Goal: Task Accomplishment & Management: Complete application form

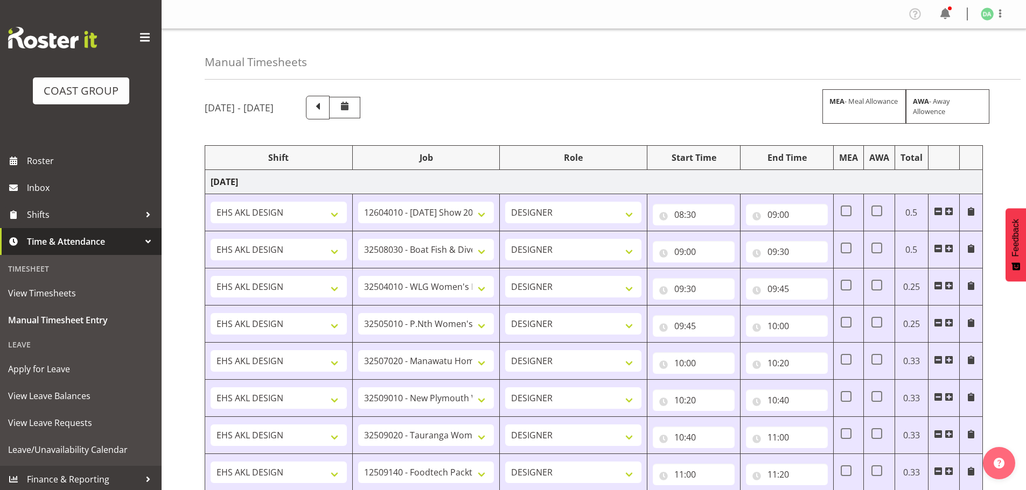
select select "10417"
select select "9138"
select select "8457"
select select "8458"
select select "8727"
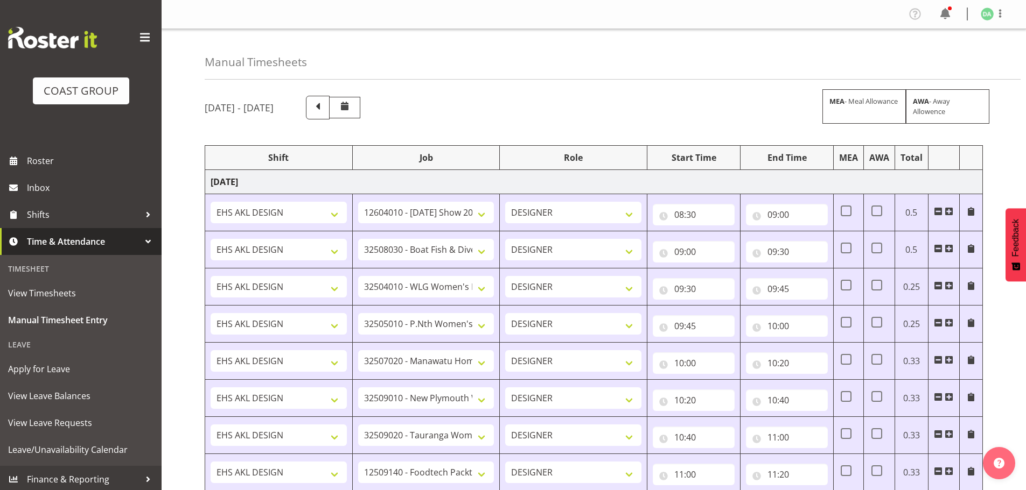
select select "8934"
select select "8967"
select select "9630"
select select "9082"
select select "9023"
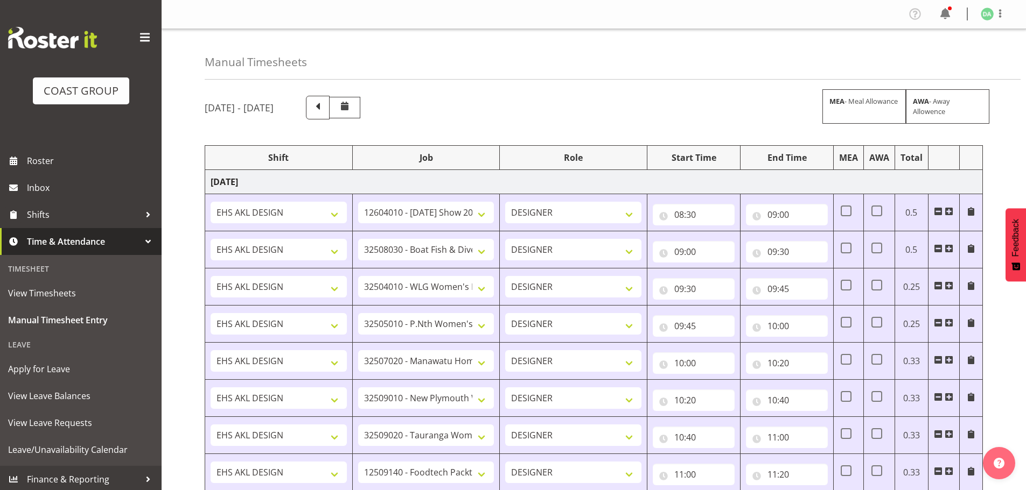
select select "8786"
select select "10382"
select select "8652"
select select "8514"
select select "8652"
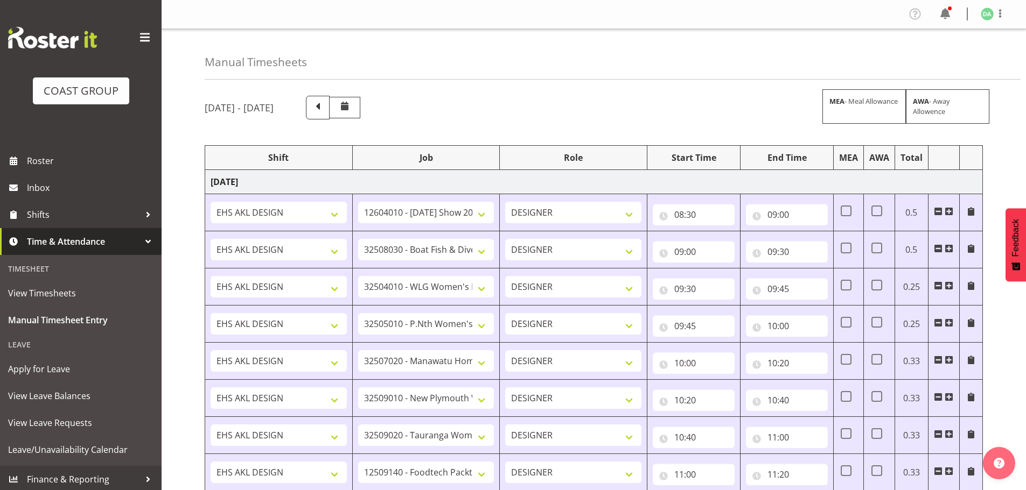
select select "10489"
select select "9410"
select select "10489"
select select "10269"
select select "9266"
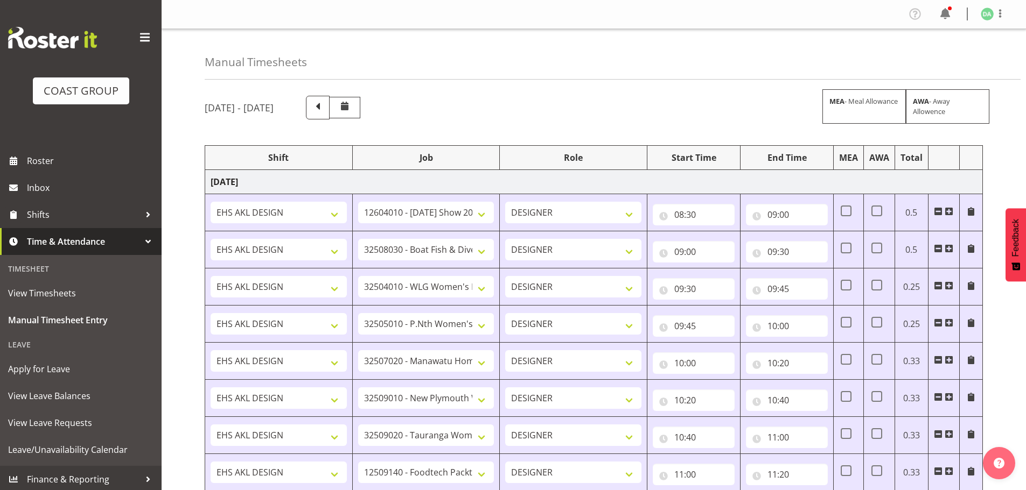
select select "10269"
select select "8654"
select select "10269"
select select "9321"
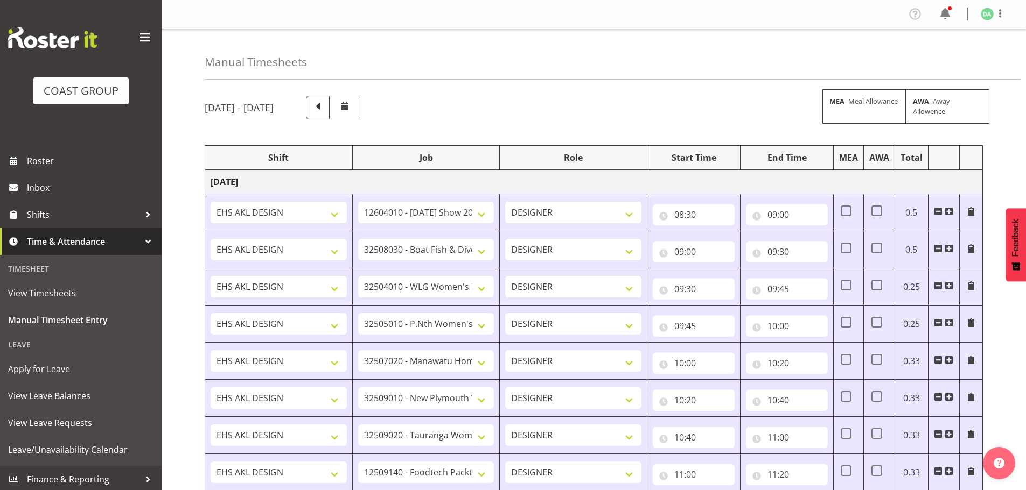
select select "9630"
select select "10172"
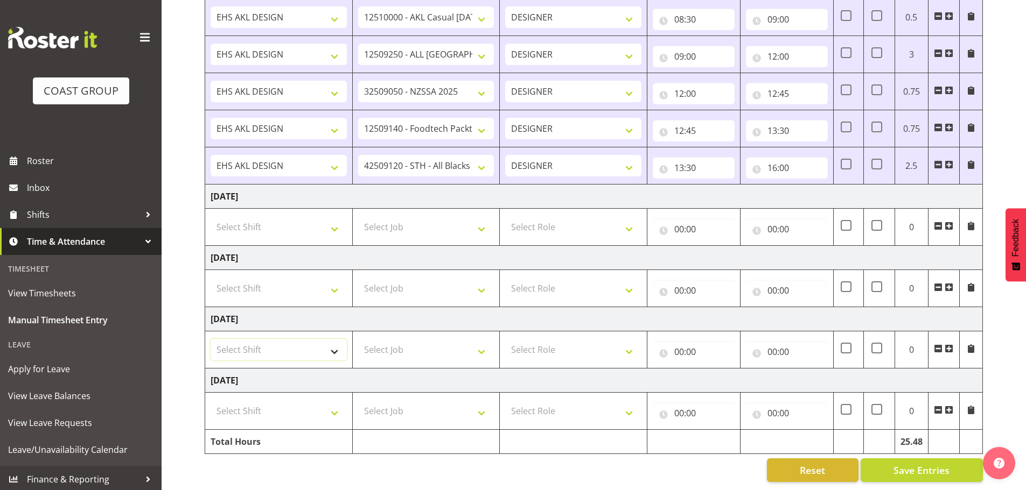
click at [275, 339] on select "Select Shift EHS AKL DESIGN" at bounding box center [278, 350] width 136 height 22
select select "1321"
click at [210, 339] on select "Select Shift EHS AKL DESIGN" at bounding box center [278, 350] width 136 height 22
click at [380, 350] on select "Select Job 1 Carlton Events 1 [PERSON_NAME][GEOGRAPHIC_DATA] 1 [PERSON_NAME][GE…" at bounding box center [426, 350] width 136 height 22
click at [404, 343] on select "Select Job 1 Carlton Events 1 [PERSON_NAME][GEOGRAPHIC_DATA] 1 [PERSON_NAME][GE…" at bounding box center [426, 350] width 136 height 22
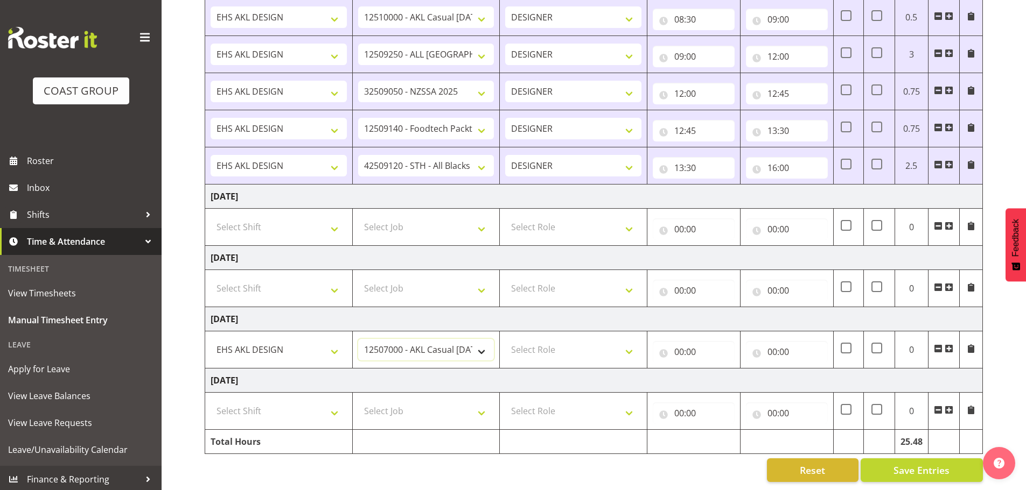
click at [412, 343] on select "1 Carlton Events 1 [PERSON_NAME] 1 [PERSON_NAME][GEOGRAPHIC_DATA] 1 EHS WAREHOU…" at bounding box center [426, 350] width 136 height 22
select select "8654"
click at [358, 339] on select "1 Carlton Events 1 [PERSON_NAME] 1 [PERSON_NAME][GEOGRAPHIC_DATA] 1 EHS WAREHOU…" at bounding box center [426, 350] width 136 height 22
drag, startPoint x: 568, startPoint y: 345, endPoint x: 570, endPoint y: 352, distance: 6.8
click at [568, 345] on select "Select Role DESIGNER Designer" at bounding box center [573, 350] width 136 height 22
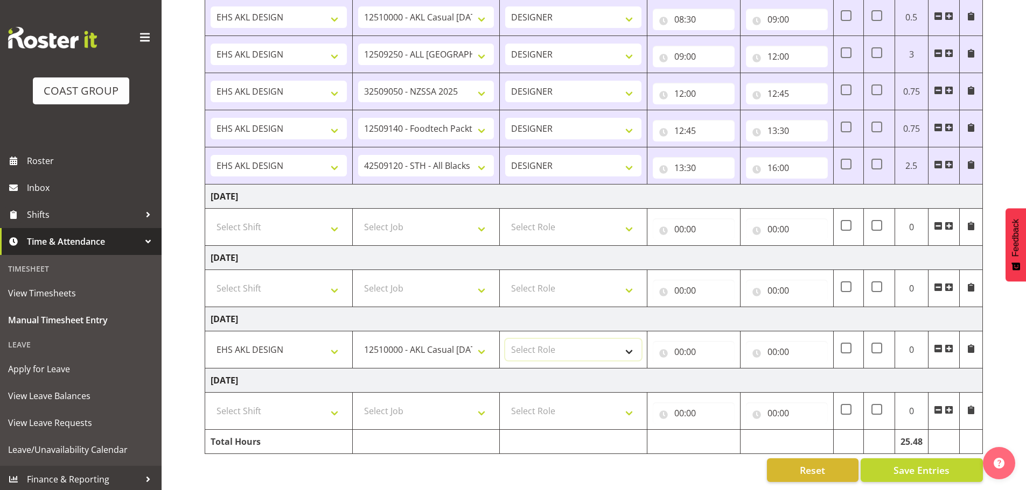
select select "215"
click at [505, 339] on select "Select Role DESIGNER Designer" at bounding box center [573, 350] width 136 height 22
click at [659, 341] on input "00:00" at bounding box center [693, 352] width 82 height 22
click at [724, 369] on select "00 01 02 03 04 05 06 07 08 09 10 11 12 13 14 15 16 17 18 19 20 21 22 23" at bounding box center [726, 380] width 24 height 22
select select "8"
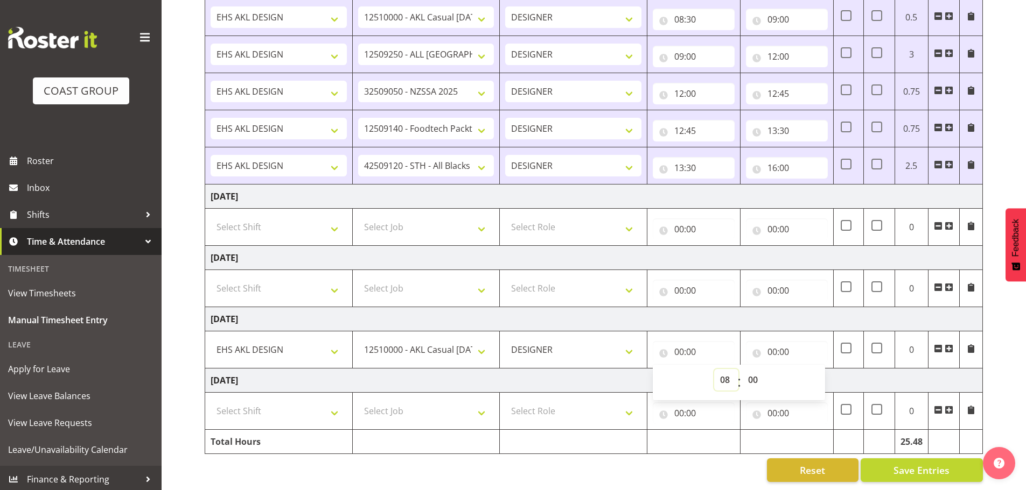
click at [714, 369] on select "00 01 02 03 04 05 06 07 08 09 10 11 12 13 14 15 16 17 18 19 20 21 22 23" at bounding box center [726, 380] width 24 height 22
type input "08:00"
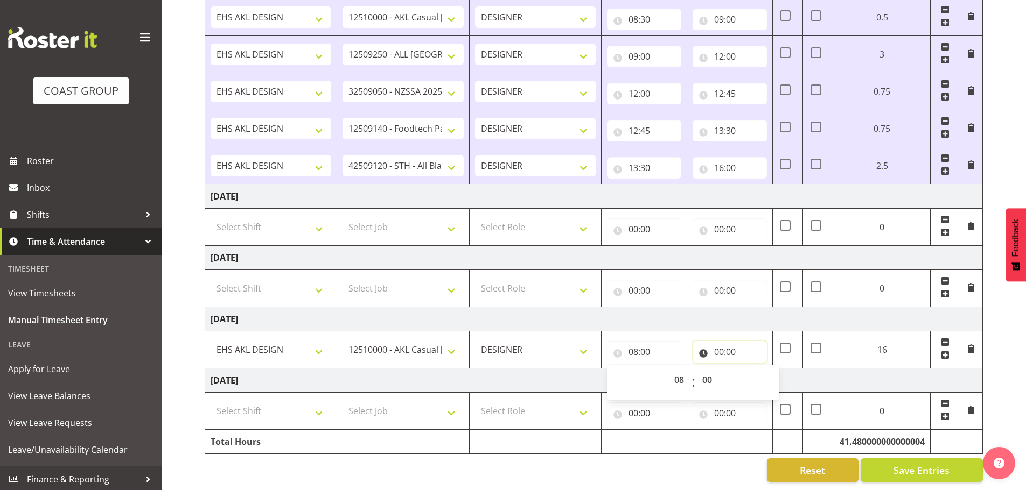
click at [711, 341] on input "00:00" at bounding box center [729, 352] width 74 height 22
click at [754, 369] on select "00 01 02 03 04 05 06 07 08 09 10 11 12 13 14 15 16 17 18 19 20 21 22 23" at bounding box center [766, 380] width 24 height 22
select select "9"
click at [778, 369] on select "00 01 02 03 04 05 06 07 08 09 10 11 12 13 14 15 16 17 18 19 20 21 22 23" at bounding box center [766, 380] width 24 height 22
type input "09:00"
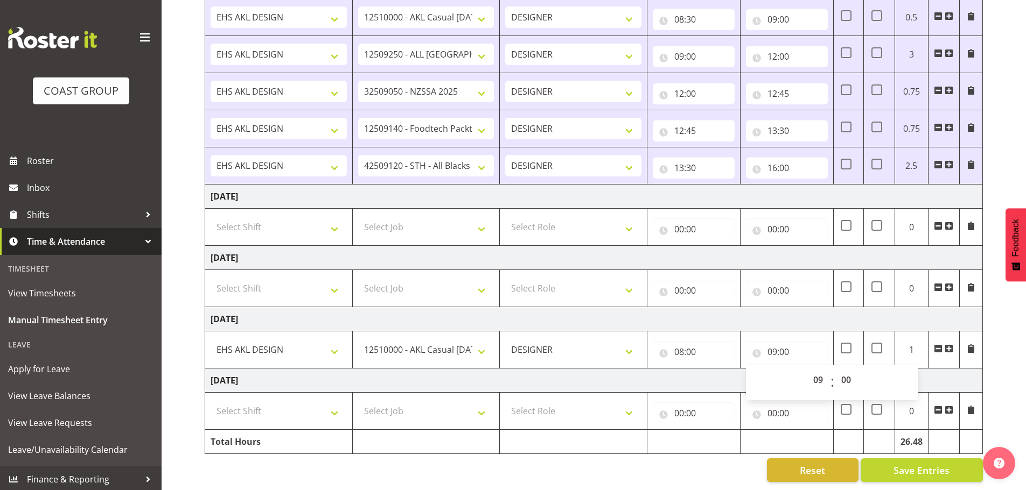
click at [949, 345] on span at bounding box center [948, 349] width 9 height 9
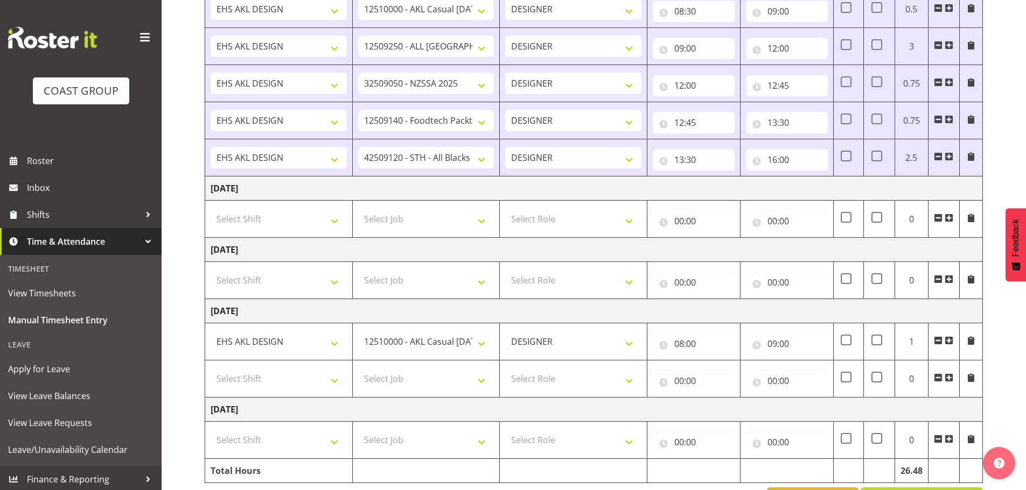
click at [318, 363] on td "Select Shift EHS AKL DESIGN" at bounding box center [279, 379] width 148 height 37
click at [308, 378] on select "Select Shift EHS AKL DESIGN" at bounding box center [278, 379] width 136 height 22
select select "1321"
click at [210, 368] on select "Select Shift EHS AKL DESIGN" at bounding box center [278, 379] width 136 height 22
click at [374, 372] on select "Select Job 1 Carlton Events 1 [PERSON_NAME][GEOGRAPHIC_DATA] 1 [PERSON_NAME][GE…" at bounding box center [426, 379] width 136 height 22
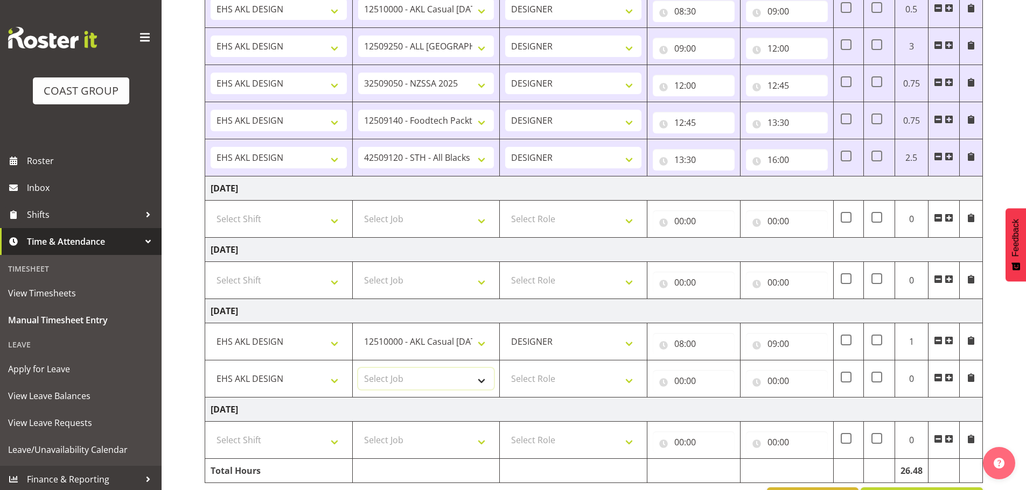
select select "9141"
click at [358, 368] on select "Select Job 1 Carlton Events 1 [PERSON_NAME][GEOGRAPHIC_DATA] 1 [PERSON_NAME][GE…" at bounding box center [426, 379] width 136 height 22
drag, startPoint x: 578, startPoint y: 374, endPoint x: 579, endPoint y: 382, distance: 8.6
click at [578, 374] on select "Select Role DESIGNER Designer" at bounding box center [573, 379] width 136 height 22
select select "215"
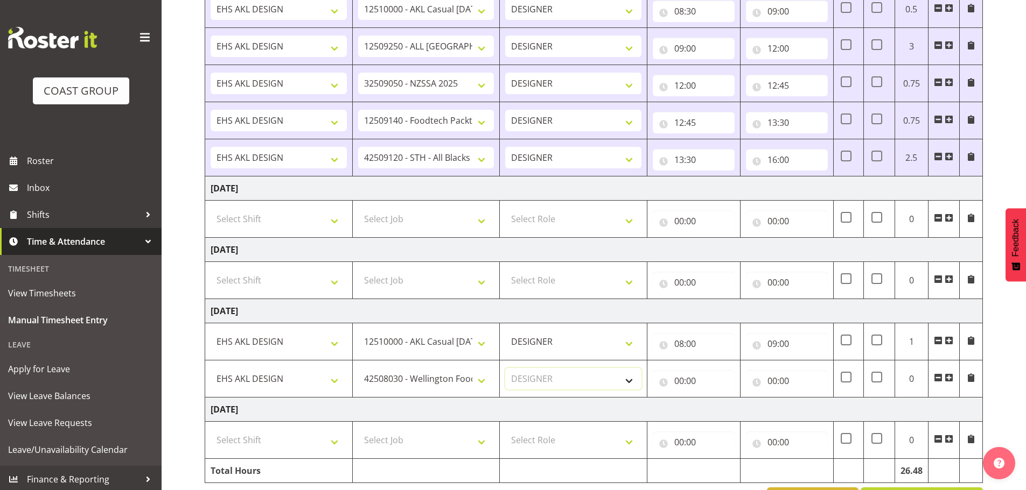
click at [505, 368] on select "Select Role DESIGNER Designer" at bounding box center [573, 379] width 136 height 22
click at [693, 388] on input "00:00" at bounding box center [693, 381] width 82 height 22
click at [737, 410] on span ":" at bounding box center [739, 411] width 4 height 27
click at [729, 408] on select "00 01 02 03 04 05 06 07 08 09 10 11 12 13 14 15 16 17 18 19 20 21 22 23" at bounding box center [726, 409] width 24 height 22
select select "9"
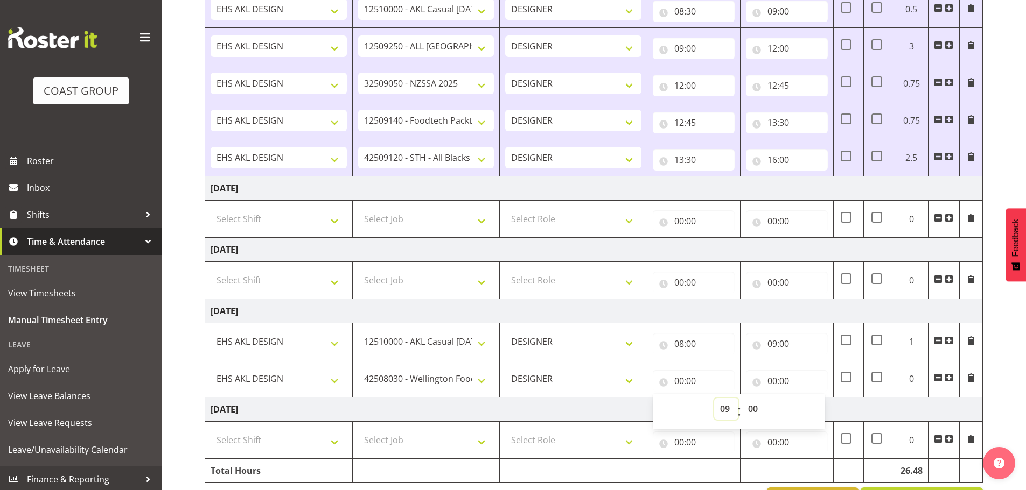
click at [714, 398] on select "00 01 02 03 04 05 06 07 08 09 10 11 12 13 14 15 16 17 18 19 20 21 22 23" at bounding box center [726, 409] width 24 height 22
type input "09:00"
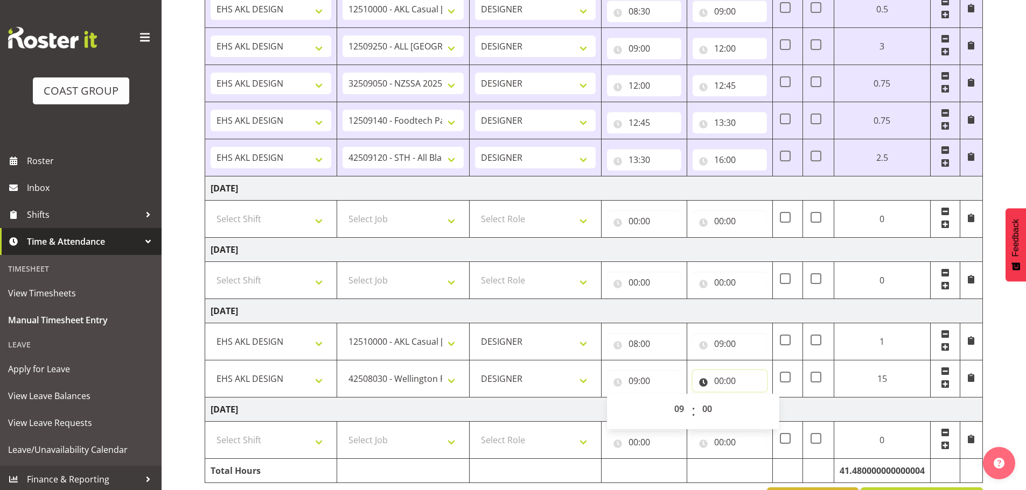
click at [719, 371] on input "00:00" at bounding box center [729, 381] width 74 height 22
click at [754, 403] on select "00 01 02 03 04 05 06 07 08 09 10 11 12 13 14 15 16 17 18 19 20 21 22 23" at bounding box center [766, 409] width 24 height 22
select select "10"
click at [778, 398] on select "00 01 02 03 04 05 06 07 08 09 10 11 12 13 14 15 16 17 18 19 20 21 22 23" at bounding box center [766, 409] width 24 height 22
type input "10:00"
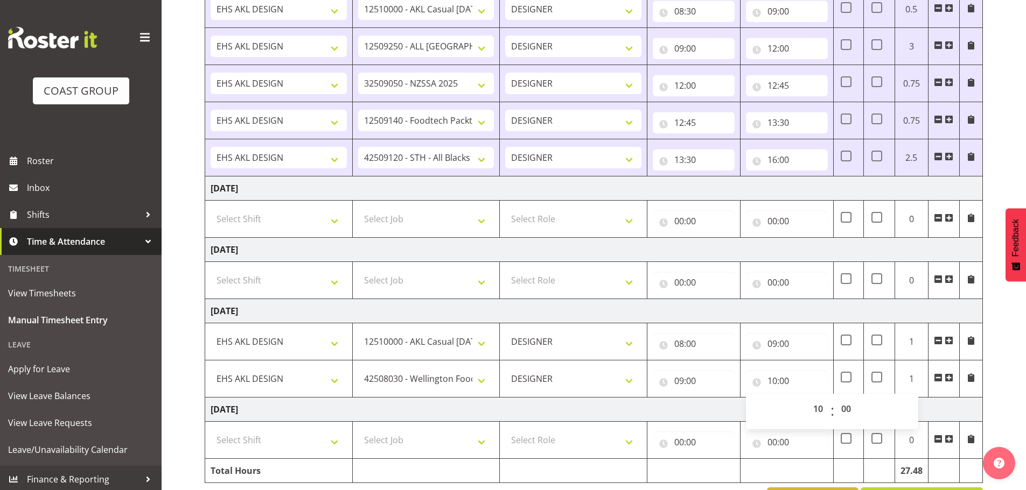
click at [951, 381] on span at bounding box center [948, 378] width 9 height 9
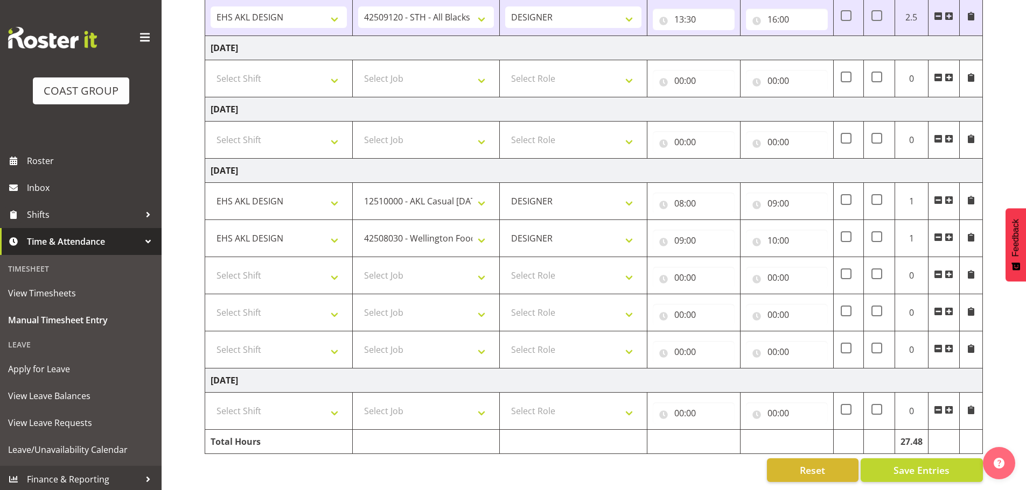
scroll to position [1218, 0]
click at [290, 265] on select "Select Shift EHS AKL DESIGN" at bounding box center [278, 276] width 136 height 22
select select "1321"
click at [210, 265] on select "Select Shift EHS AKL DESIGN" at bounding box center [278, 276] width 136 height 22
click at [925, 459] on button "Save Entries" at bounding box center [921, 471] width 122 height 24
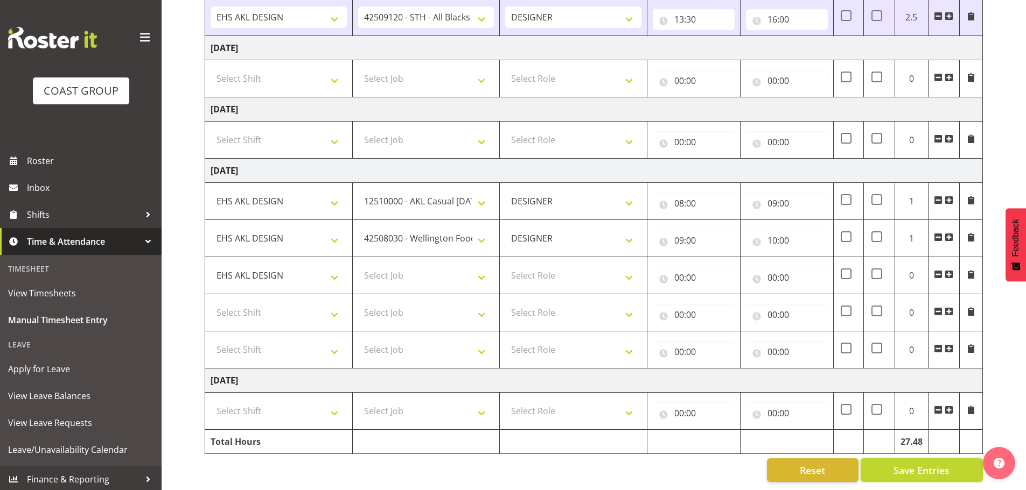
scroll to position [1106, 0]
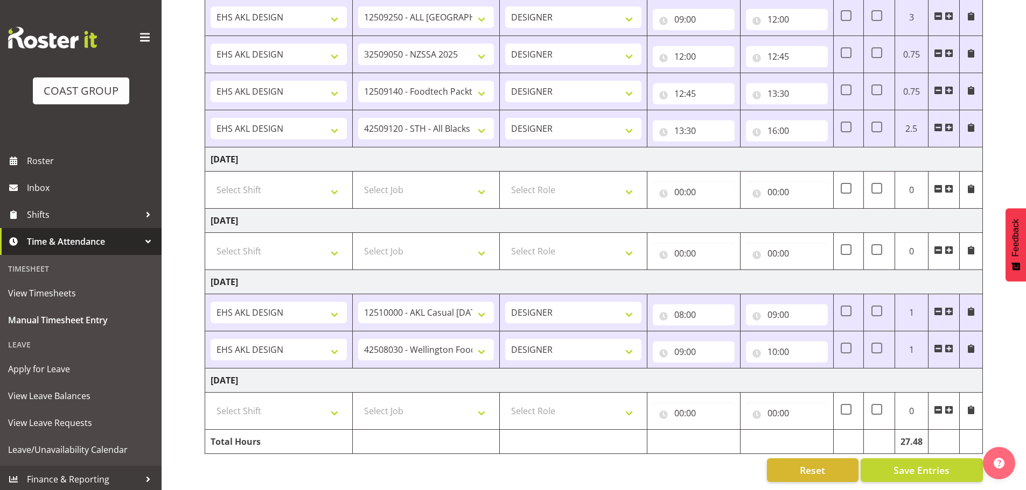
click at [954, 344] on td at bounding box center [943, 350] width 31 height 37
click at [952, 345] on span at bounding box center [948, 349] width 9 height 9
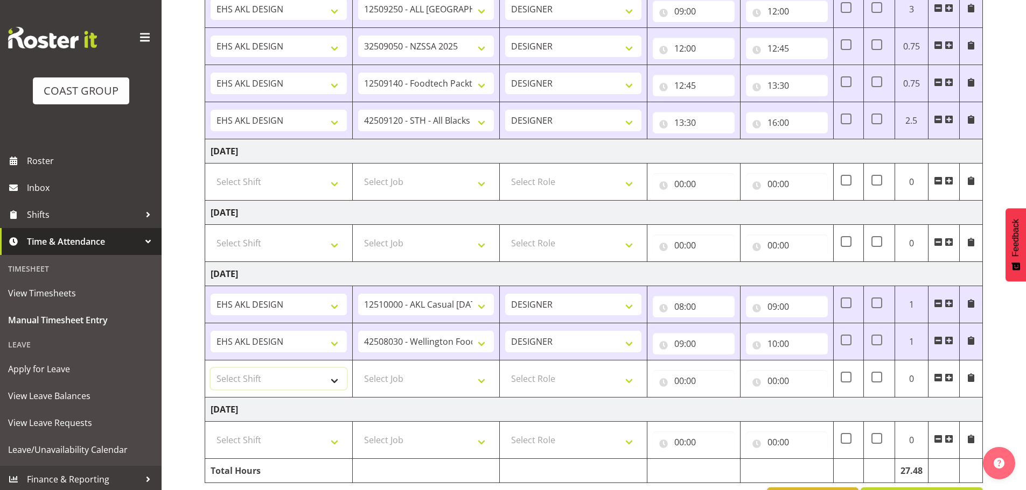
drag, startPoint x: 296, startPoint y: 384, endPoint x: 284, endPoint y: 389, distance: 13.3
click at [296, 384] on select "Select Shift EHS AKL DESIGN" at bounding box center [278, 379] width 136 height 22
select select "1321"
click at [210, 368] on select "Select Shift EHS AKL DESIGN" at bounding box center [278, 379] width 136 height 22
click at [401, 391] on td "Select Job 1 Carlton Events 1 [PERSON_NAME][GEOGRAPHIC_DATA] 1 [PERSON_NAME][GE…" at bounding box center [426, 379] width 148 height 37
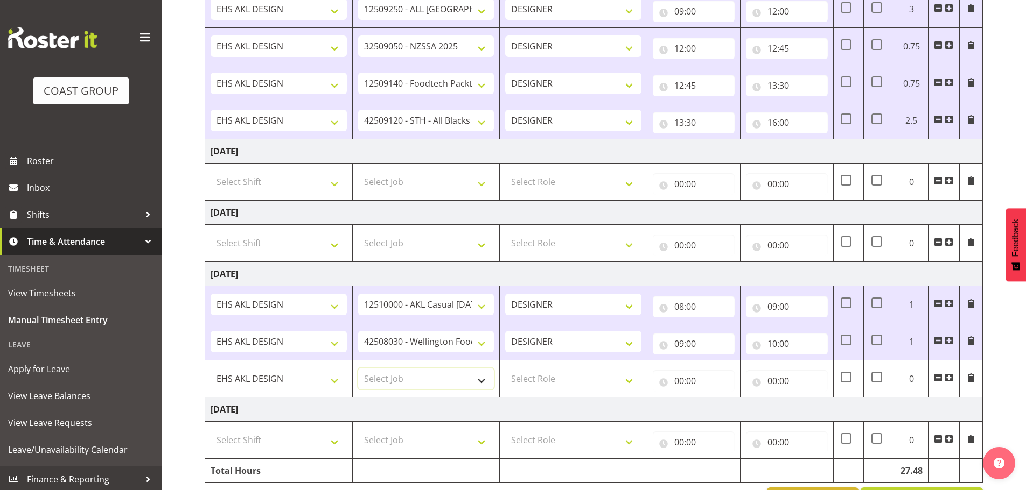
click at [417, 386] on select "Select Job 1 Carlton Events 1 [PERSON_NAME][GEOGRAPHIC_DATA] 1 [PERSON_NAME][GE…" at bounding box center [426, 379] width 136 height 22
select select "10268"
click at [358, 368] on select "Select Job 1 Carlton Events 1 [PERSON_NAME][GEOGRAPHIC_DATA] 1 [PERSON_NAME][GE…" at bounding box center [426, 379] width 136 height 22
click at [556, 384] on select "Select Role DESIGNER Designer" at bounding box center [573, 379] width 136 height 22
select select "215"
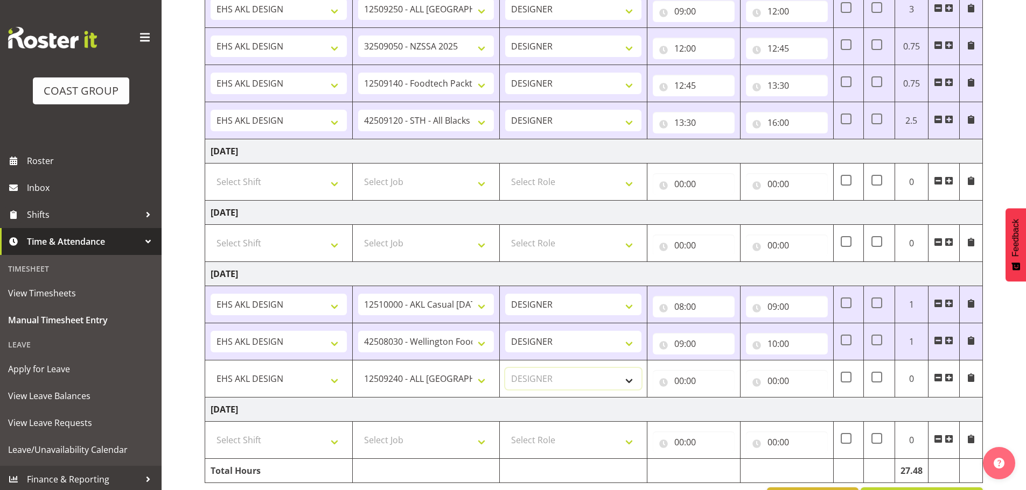
click at [505, 368] on select "Select Role DESIGNER Designer" at bounding box center [573, 379] width 136 height 22
click at [685, 387] on input "00:00" at bounding box center [693, 381] width 82 height 22
click at [725, 410] on select "00 01 02 03 04 05 06 07 08 09 10 11 12 13 14 15 16 17 18 19 20 21 22 23" at bounding box center [726, 409] width 24 height 22
select select "10"
click at [714, 398] on select "00 01 02 03 04 05 06 07 08 09 10 11 12 13 14 15 16 17 18 19 20 21 22 23" at bounding box center [726, 409] width 24 height 22
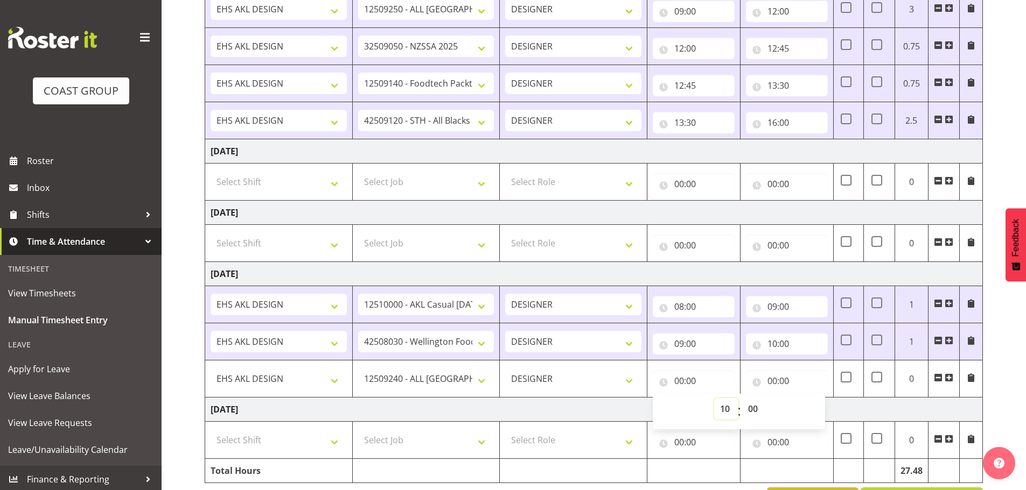
type input "10:00"
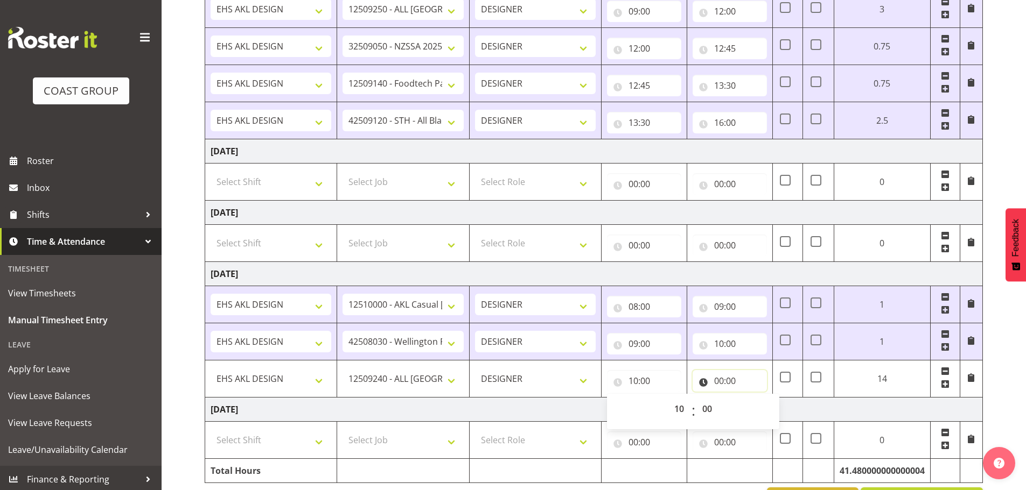
click at [727, 380] on input "00:00" at bounding box center [729, 381] width 74 height 22
click at [769, 413] on select "00 01 02 03 04 05 06 07 08 09 10 11 12 13 14 15 16 17 18 19 20 21 22 23" at bounding box center [766, 409] width 24 height 22
select select "16"
click at [754, 398] on select "00 01 02 03 04 05 06 07 08 09 10 11 12 13 14 15 16 17 18 19 20 21 22 23" at bounding box center [766, 409] width 24 height 22
type input "16:00"
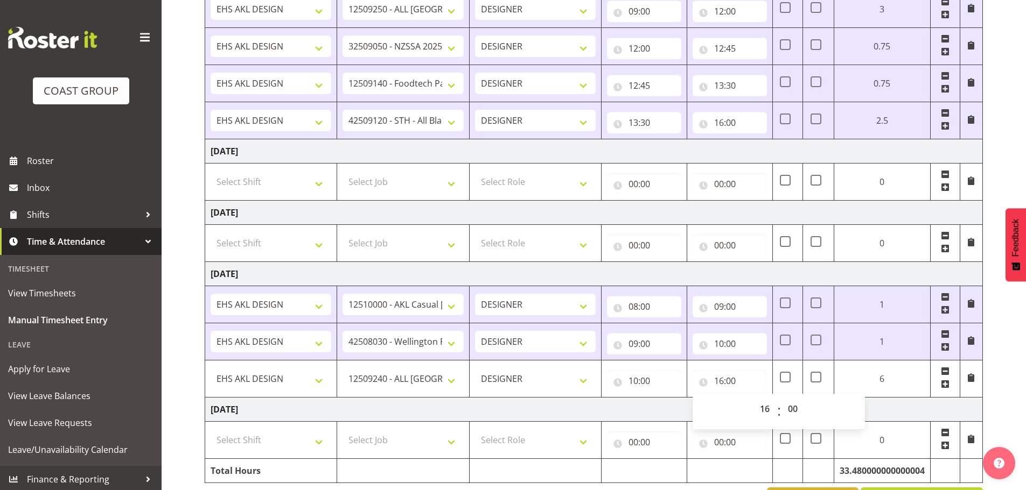
click at [949, 384] on span at bounding box center [944, 384] width 9 height 9
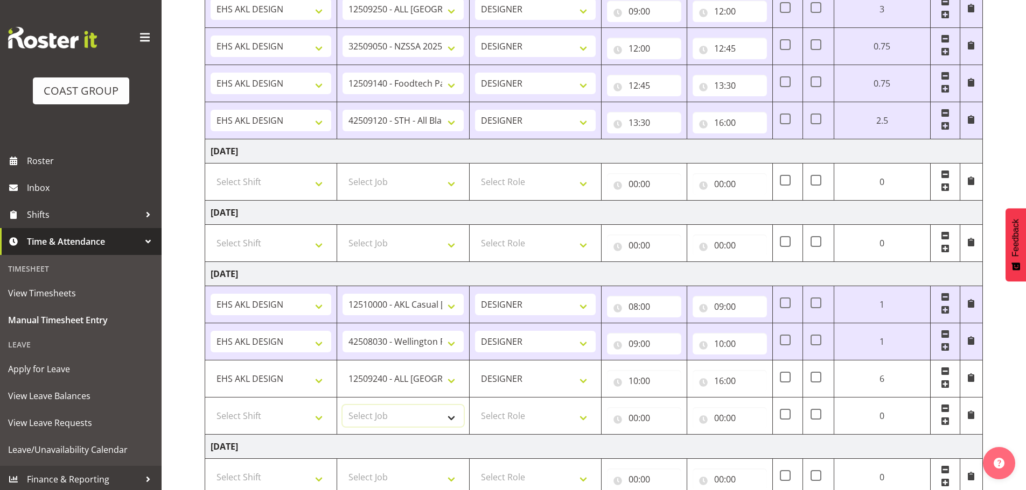
click at [376, 420] on select "Select Job 1 Carlton Events 1 [PERSON_NAME][GEOGRAPHIC_DATA] 1 [PERSON_NAME][GE…" at bounding box center [402, 416] width 121 height 22
select select "10172"
click at [342, 405] on select "Select Job 1 Carlton Events 1 [PERSON_NAME][GEOGRAPHIC_DATA] 1 [PERSON_NAME][GE…" at bounding box center [402, 416] width 121 height 22
click at [517, 417] on select "Select Role DESIGNER Designer" at bounding box center [535, 416] width 121 height 22
select select "215"
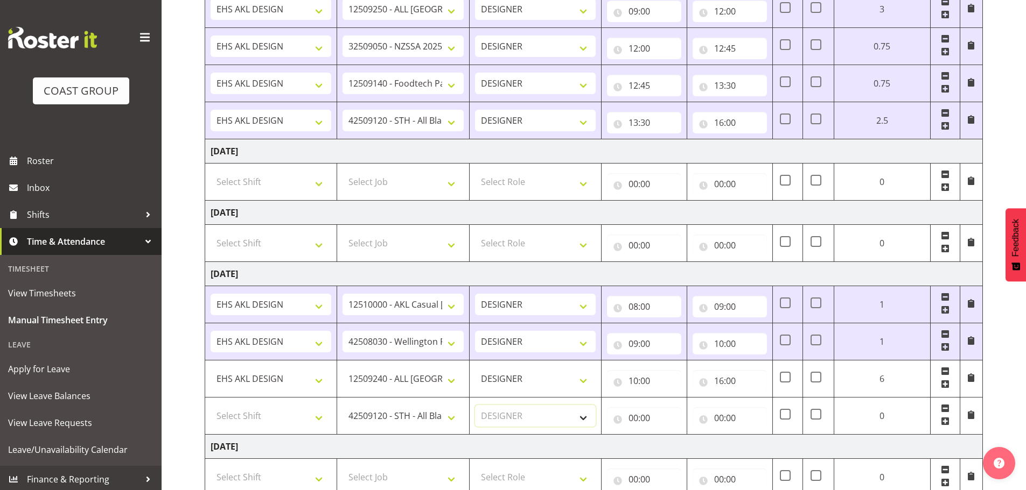
click at [475, 405] on select "Select Role DESIGNER Designer" at bounding box center [535, 416] width 121 height 22
click at [643, 426] on input "00:00" at bounding box center [644, 419] width 74 height 22
click at [672, 443] on select "00 01 02 03 04 05 06 07 08 09 10 11 12 13 14 15 16 17 18 19 20 21 22 23" at bounding box center [680, 447] width 24 height 22
select select "16"
click at [668, 436] on select "00 01 02 03 04 05 06 07 08 09 10 11 12 13 14 15 16 17 18 19 20 21 22 23" at bounding box center [680, 447] width 24 height 22
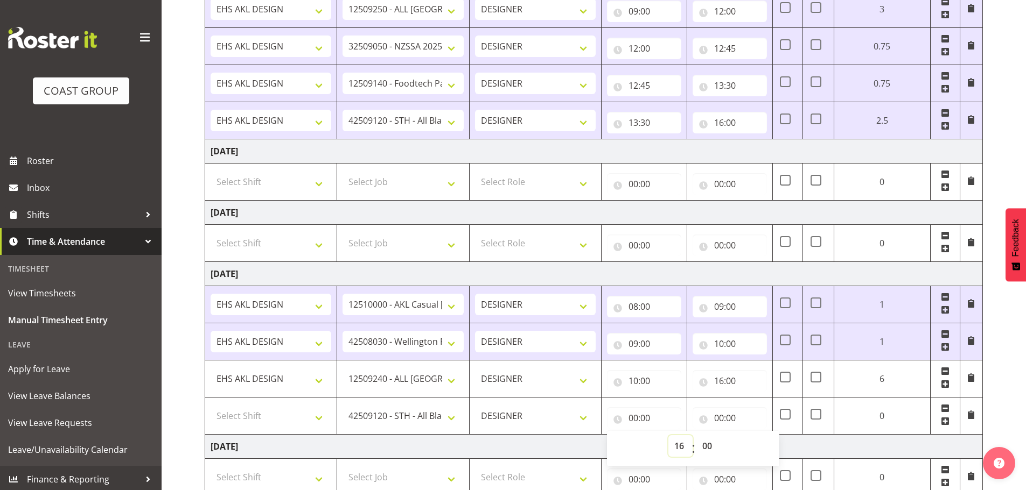
type input "16:00"
drag, startPoint x: 722, startPoint y: 420, endPoint x: 729, endPoint y: 420, distance: 7.0
click at [723, 420] on input "00:00" at bounding box center [729, 419] width 74 height 22
click at [765, 443] on select "00 01 02 03 04 05 06 07 08 09 10 11 12 13 14 15 16 17 18 19 20 21 22 23" at bounding box center [766, 447] width 24 height 22
select select "19"
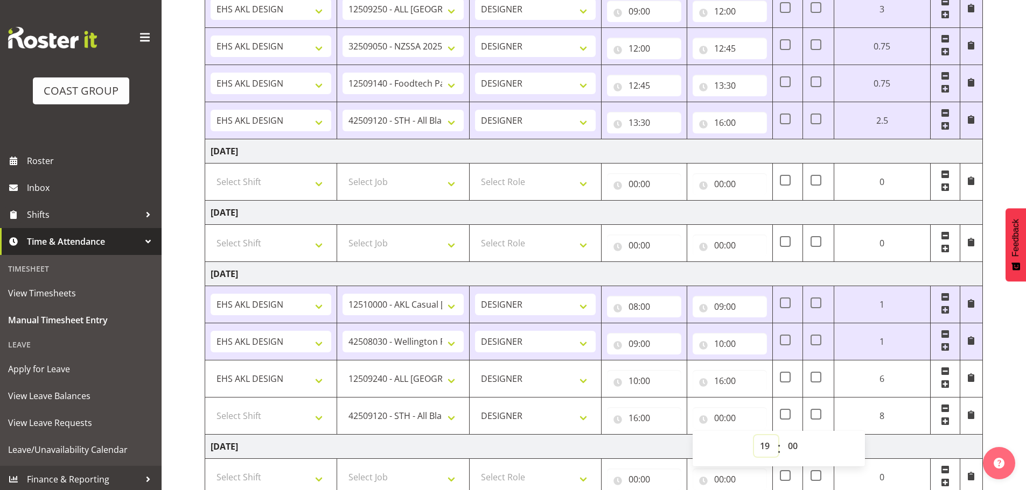
click at [754, 436] on select "00 01 02 03 04 05 06 07 08 09 10 11 12 13 14 15 16 17 18 19 20 21 22 23" at bounding box center [766, 447] width 24 height 22
type input "19:00"
click at [943, 420] on span at bounding box center [944, 421] width 9 height 9
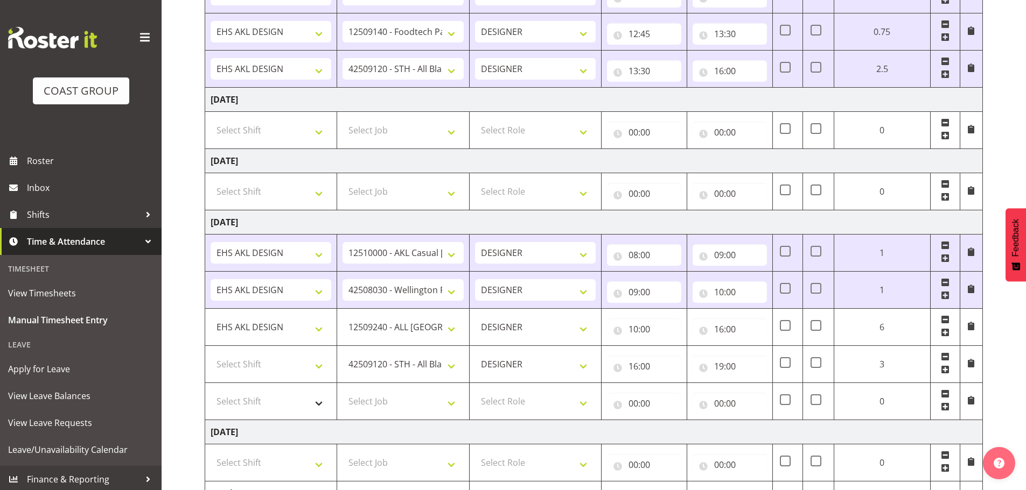
scroll to position [1218, 0]
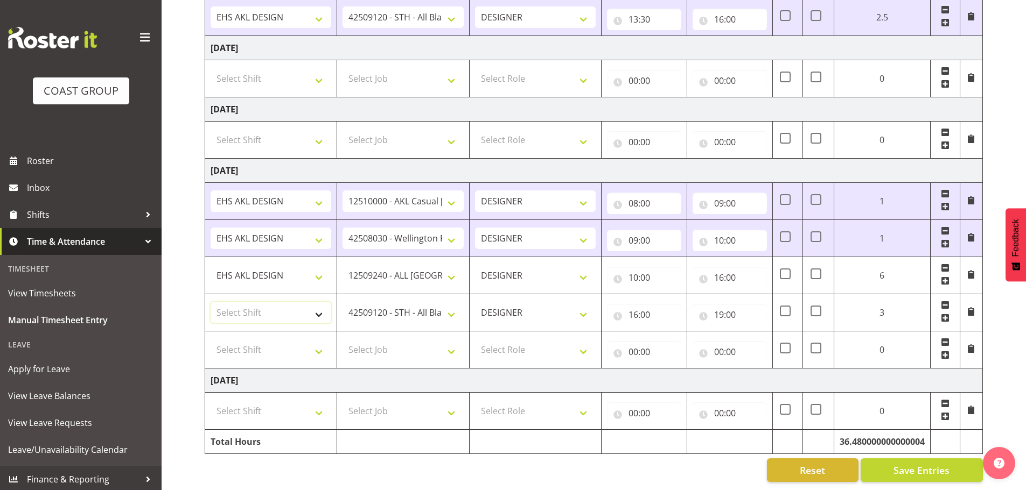
click at [262, 302] on select "Select Shift EHS AKL DESIGN" at bounding box center [270, 313] width 121 height 22
select select "1321"
click at [210, 302] on select "Select Shift EHS AKL DESIGN" at bounding box center [270, 313] width 121 height 22
click at [268, 345] on select "Select Shift EHS AKL DESIGN" at bounding box center [270, 350] width 121 height 22
select select "1321"
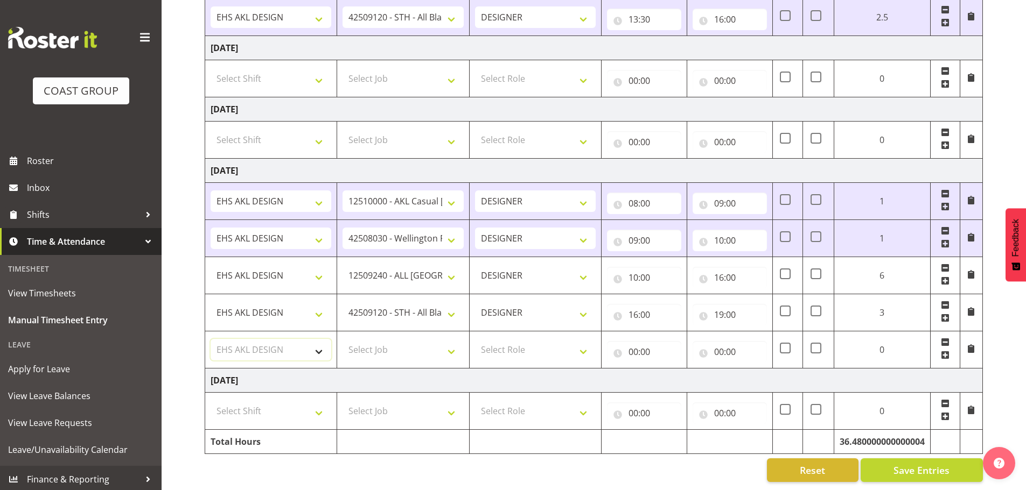
click at [210, 339] on select "Select Shift EHS AKL DESIGN" at bounding box center [270, 350] width 121 height 22
click at [373, 349] on select "Select Job 1 Carlton Events 1 [PERSON_NAME][GEOGRAPHIC_DATA] 1 [PERSON_NAME][GE…" at bounding box center [402, 350] width 121 height 22
click at [342, 339] on select "Select Job 1 Carlton Events 1 [PERSON_NAME][GEOGRAPHIC_DATA] 1 [PERSON_NAME][GE…" at bounding box center [402, 350] width 121 height 22
click at [431, 73] on select "Select Job 1 Carlton Events 1 [PERSON_NAME][GEOGRAPHIC_DATA] 1 [PERSON_NAME][GE…" at bounding box center [402, 79] width 121 height 22
click at [334, 370] on td "[DATE]" at bounding box center [593, 381] width 777 height 24
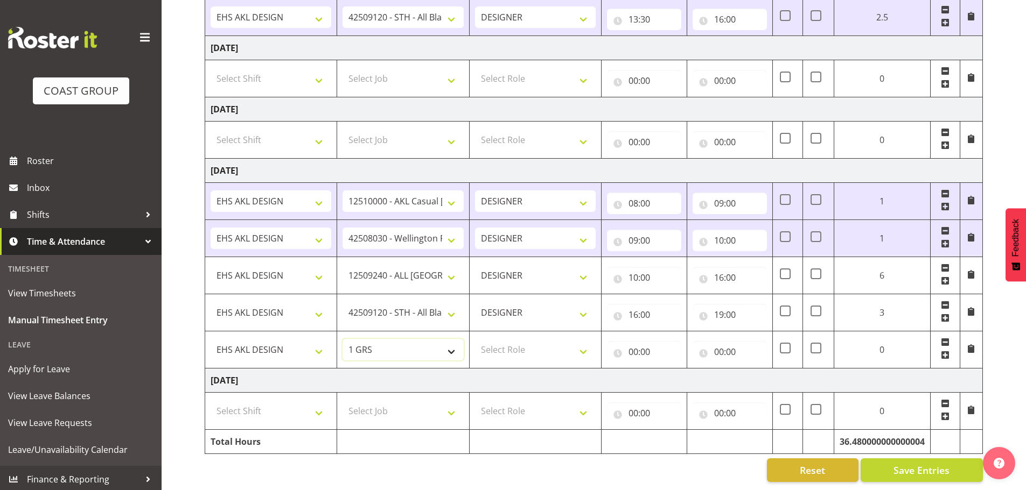
click at [383, 348] on select "1 Carlton Events 1 [PERSON_NAME] 1 [PERSON_NAME][GEOGRAPHIC_DATA] 1 EHS WAREHOU…" at bounding box center [402, 350] width 121 height 22
select select "69"
click at [342, 339] on select "1 Carlton Events 1 [PERSON_NAME] 1 [PERSON_NAME][GEOGRAPHIC_DATA] 1 EHS WAREHOU…" at bounding box center [402, 350] width 121 height 22
drag, startPoint x: 527, startPoint y: 331, endPoint x: 532, endPoint y: 349, distance: 18.6
click at [527, 339] on select "Select Role DESIGNER Designer" at bounding box center [535, 350] width 121 height 22
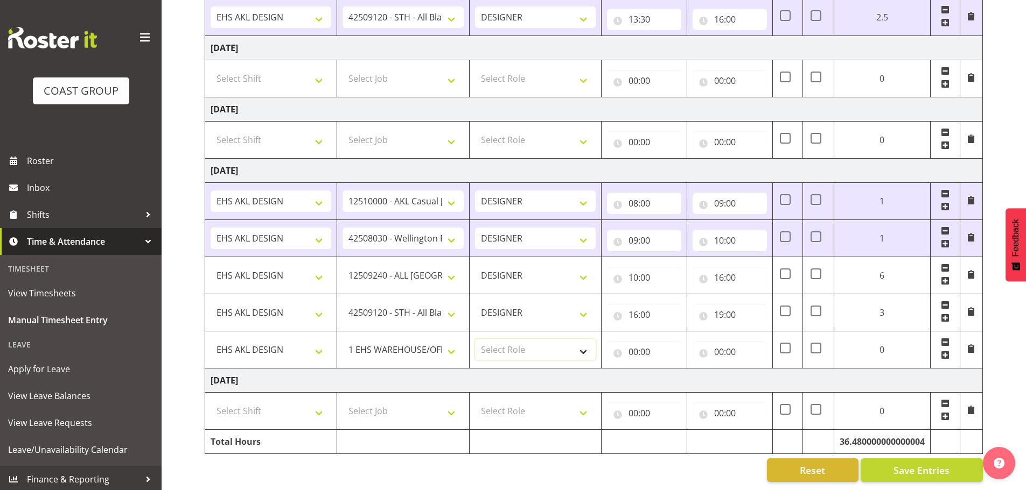
select select "215"
click at [475, 339] on select "Select Role DESIGNER Designer" at bounding box center [535, 350] width 121 height 22
click at [656, 354] on input "00:00" at bounding box center [644, 352] width 74 height 22
click at [677, 371] on select "00 01 02 03 04 05 06 07 08 09 10 11 12 13 14 15 16 17 18 19 20 21 22 23" at bounding box center [680, 380] width 24 height 22
select select "19"
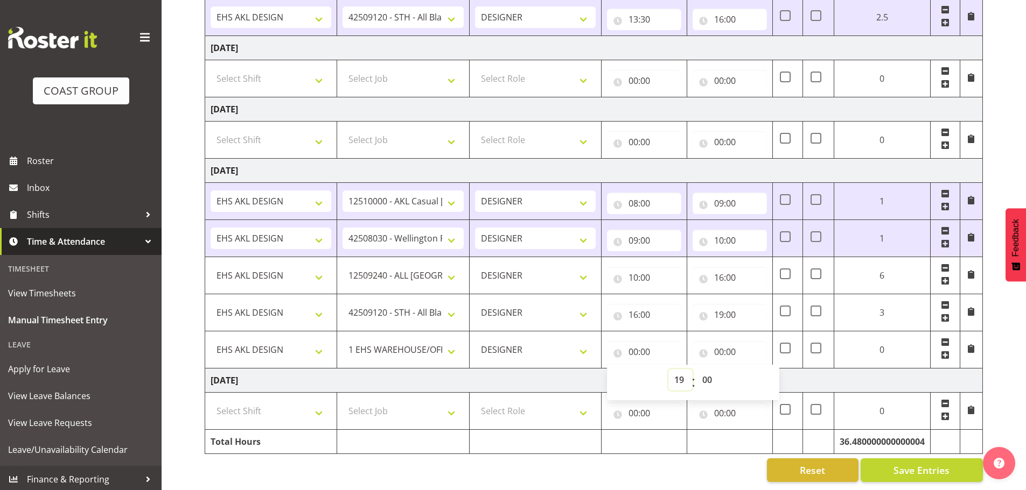
click at [668, 369] on select "00 01 02 03 04 05 06 07 08 09 10 11 12 13 14 15 16 17 18 19 20 21 22 23" at bounding box center [680, 380] width 24 height 22
type input "19:00"
click at [729, 346] on input "00:00" at bounding box center [729, 352] width 74 height 22
click at [771, 371] on select "00 01 02 03 04 05 06 07 08 09 10 11 12 13 14 15 16 17 18 19 20 21 22 23" at bounding box center [766, 380] width 24 height 22
select select "19"
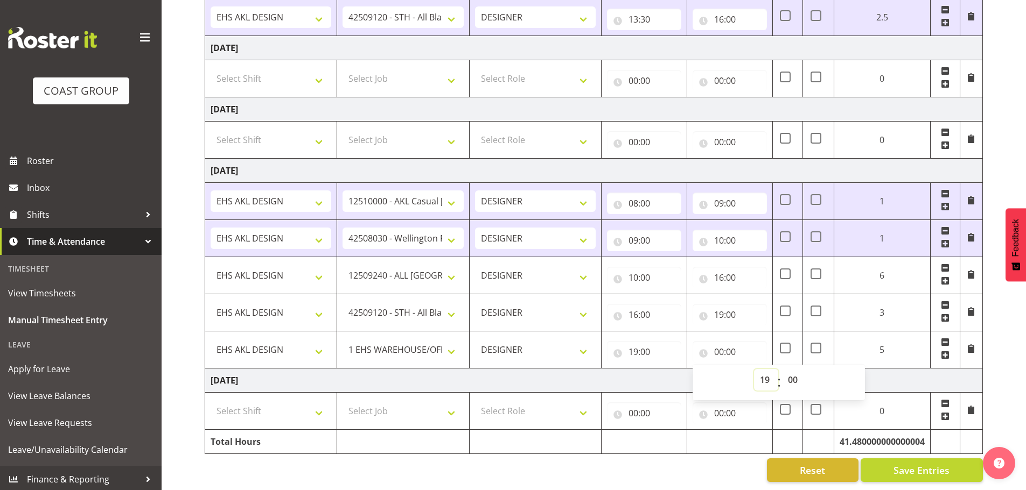
click at [754, 369] on select "00 01 02 03 04 05 06 07 08 09 10 11 12 13 14 15 16 17 18 19 20 21 22 23" at bounding box center [766, 380] width 24 height 22
type input "19:00"
click at [796, 369] on select "00 01 02 03 04 05 06 07 08 09 10 11 12 13 14 15 16 17 18 19 20 21 22 23 24 25 2…" at bounding box center [794, 380] width 24 height 22
select select "30"
click at [782, 369] on select "00 01 02 03 04 05 06 07 08 09 10 11 12 13 14 15 16 17 18 19 20 21 22 23 24 25 2…" at bounding box center [794, 380] width 24 height 22
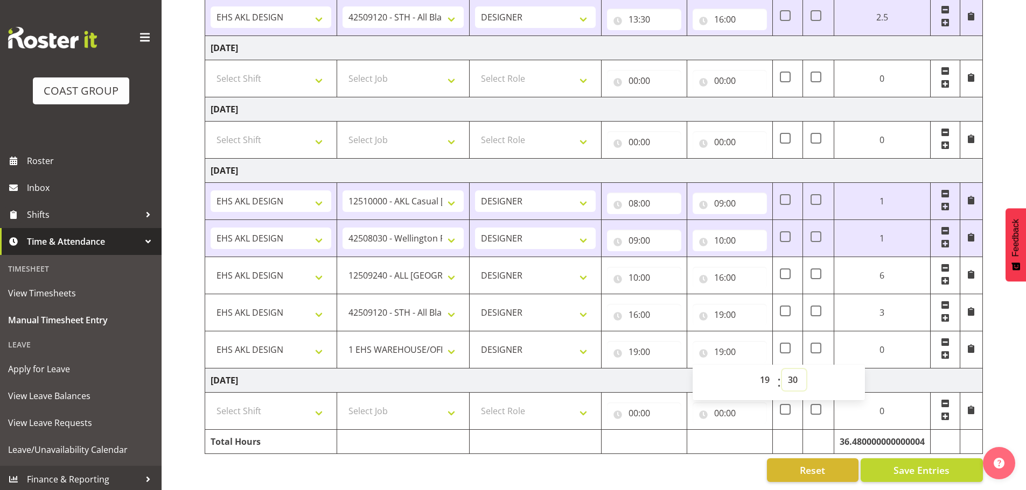
type input "19:30"
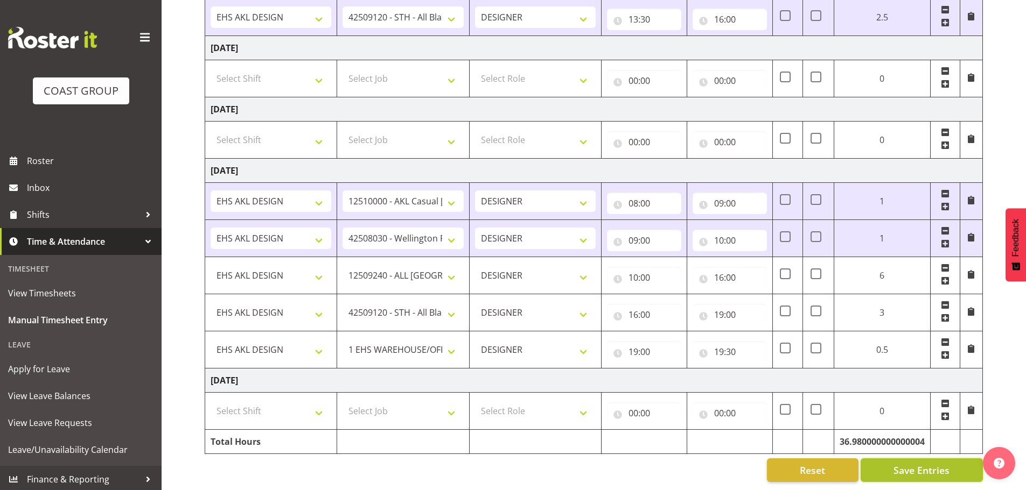
click at [907, 459] on button "Save Entries" at bounding box center [921, 471] width 122 height 24
